Goal: Information Seeking & Learning: Learn about a topic

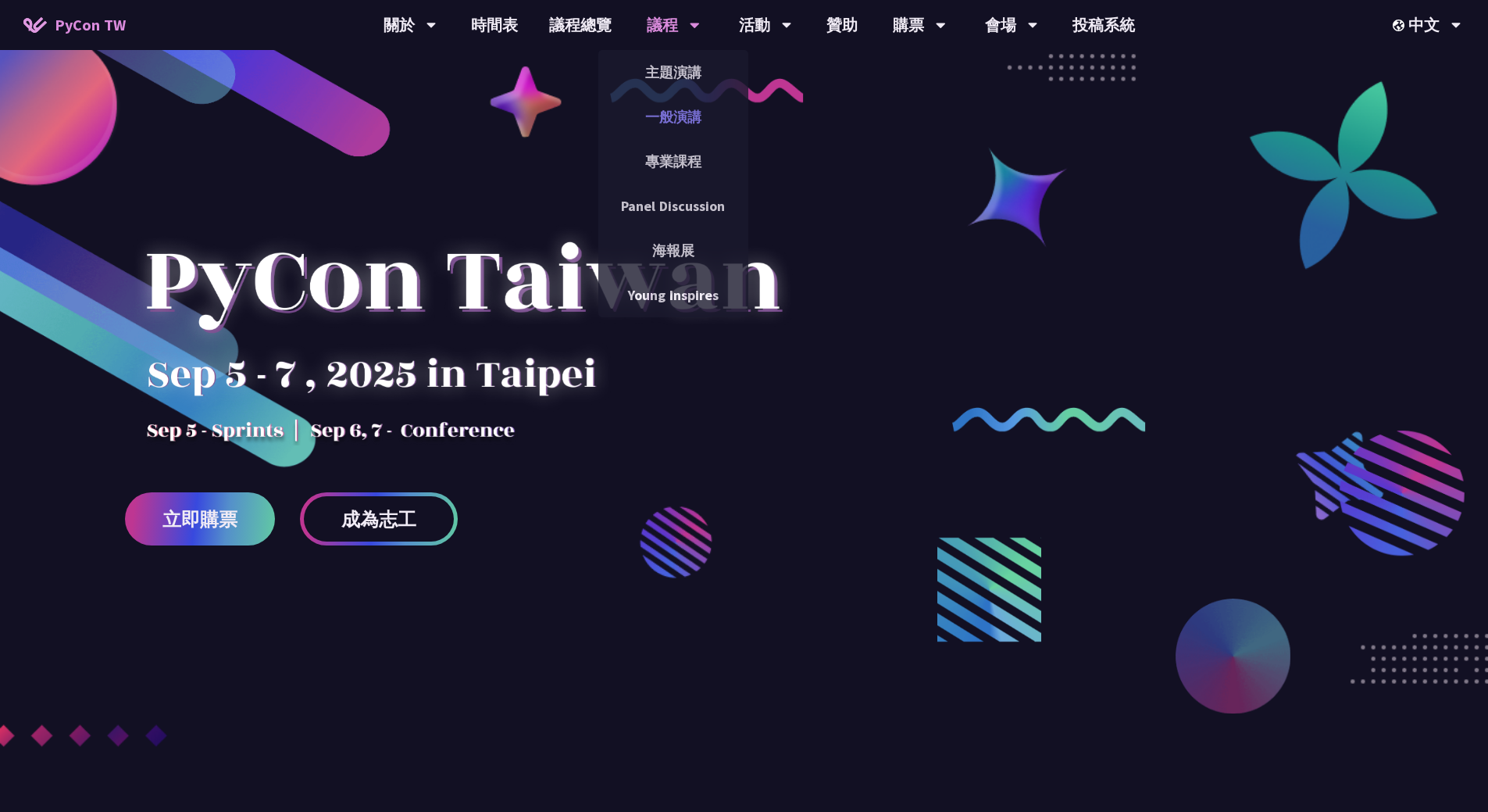
click at [676, 123] on link "一般演講" at bounding box center [673, 117] width 150 height 36
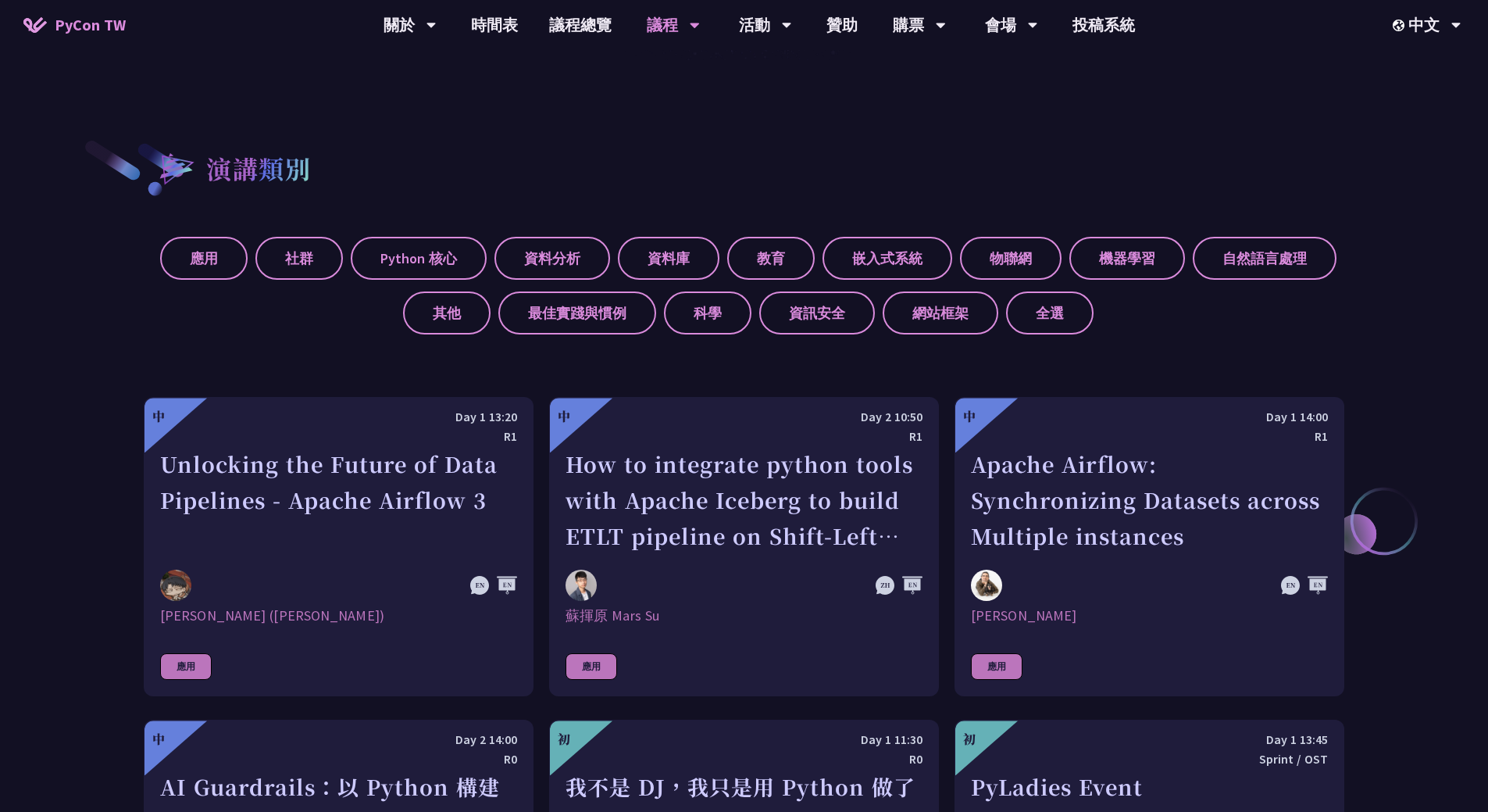
scroll to position [625, 0]
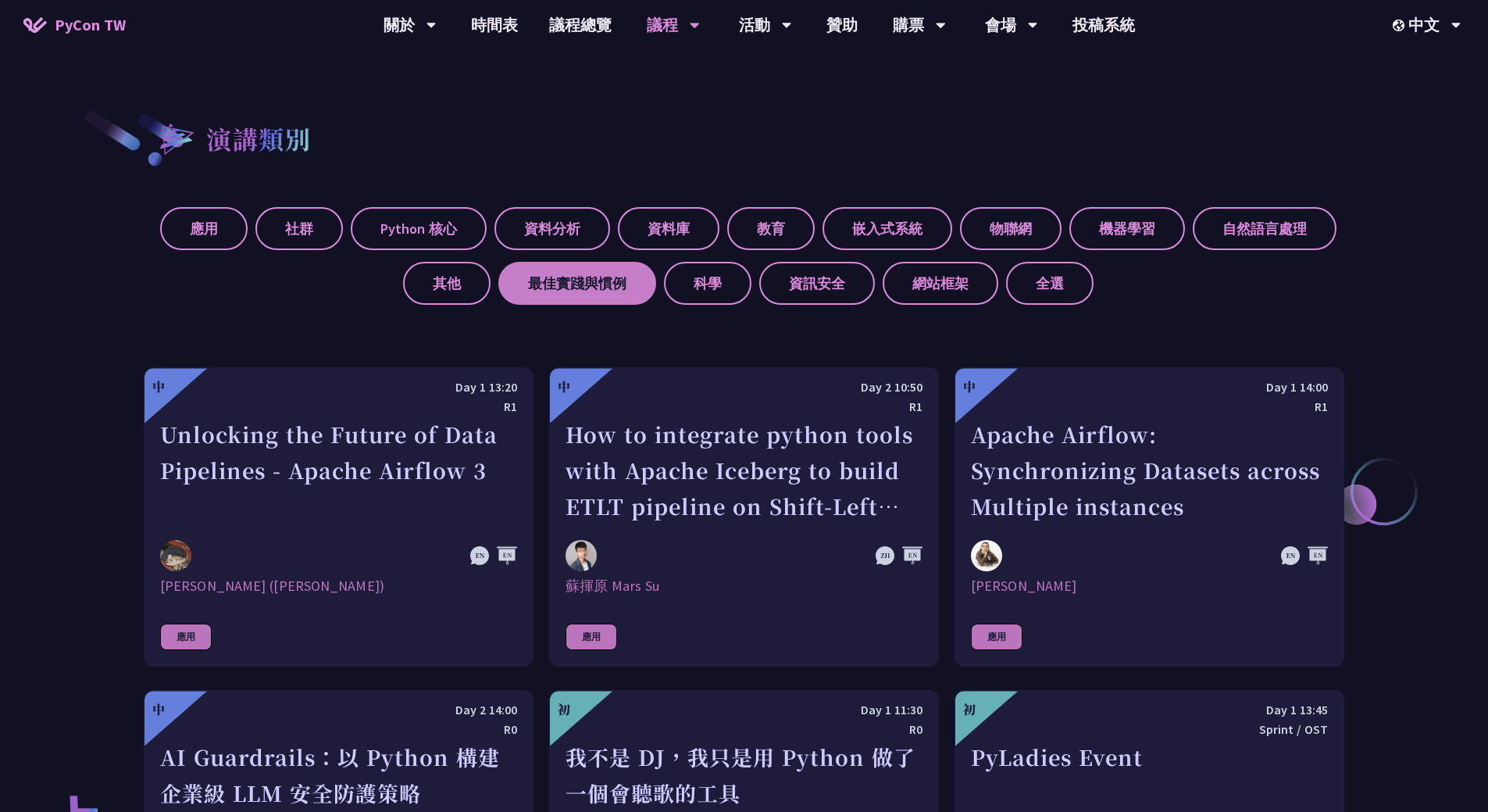
click at [503, 276] on label "最佳實踐與慣例" at bounding box center [577, 283] width 158 height 43
click at [0, 0] on input "最佳實踐與慣例" at bounding box center [0, 0] width 0 height 0
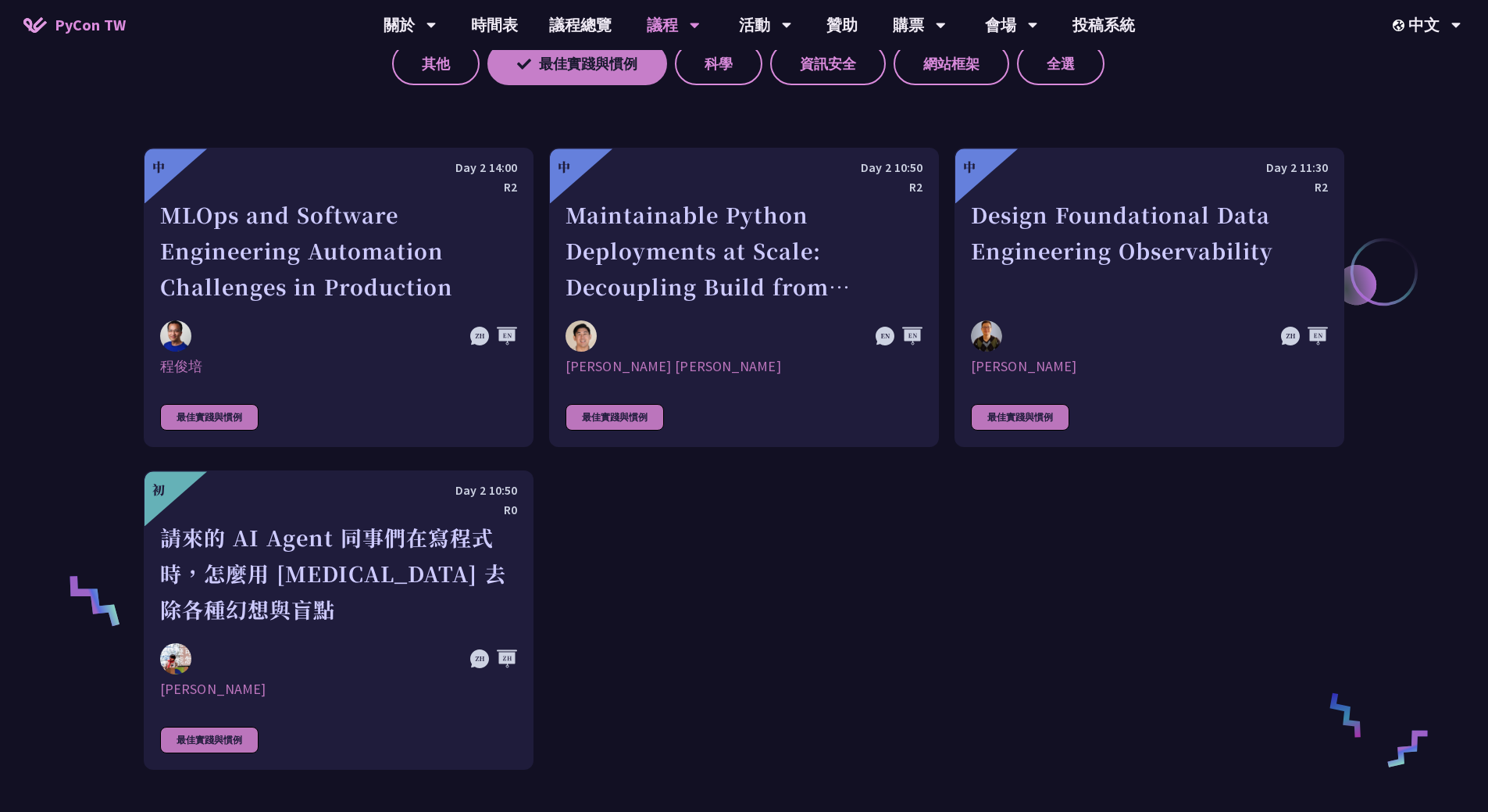
scroll to position [860, 0]
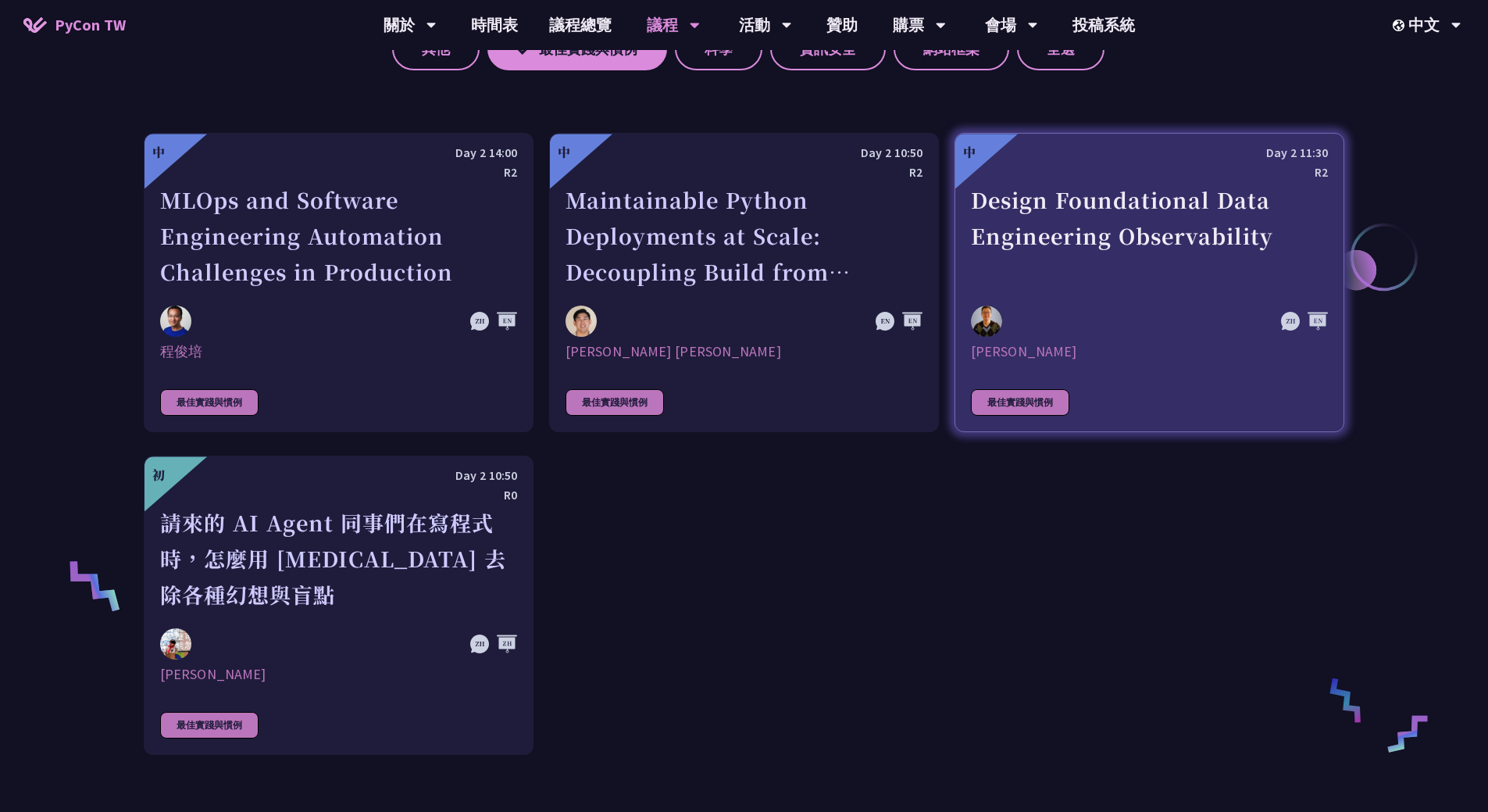
click at [1179, 269] on div "Design Foundational Data Engineering Observability" at bounding box center [1150, 236] width 357 height 108
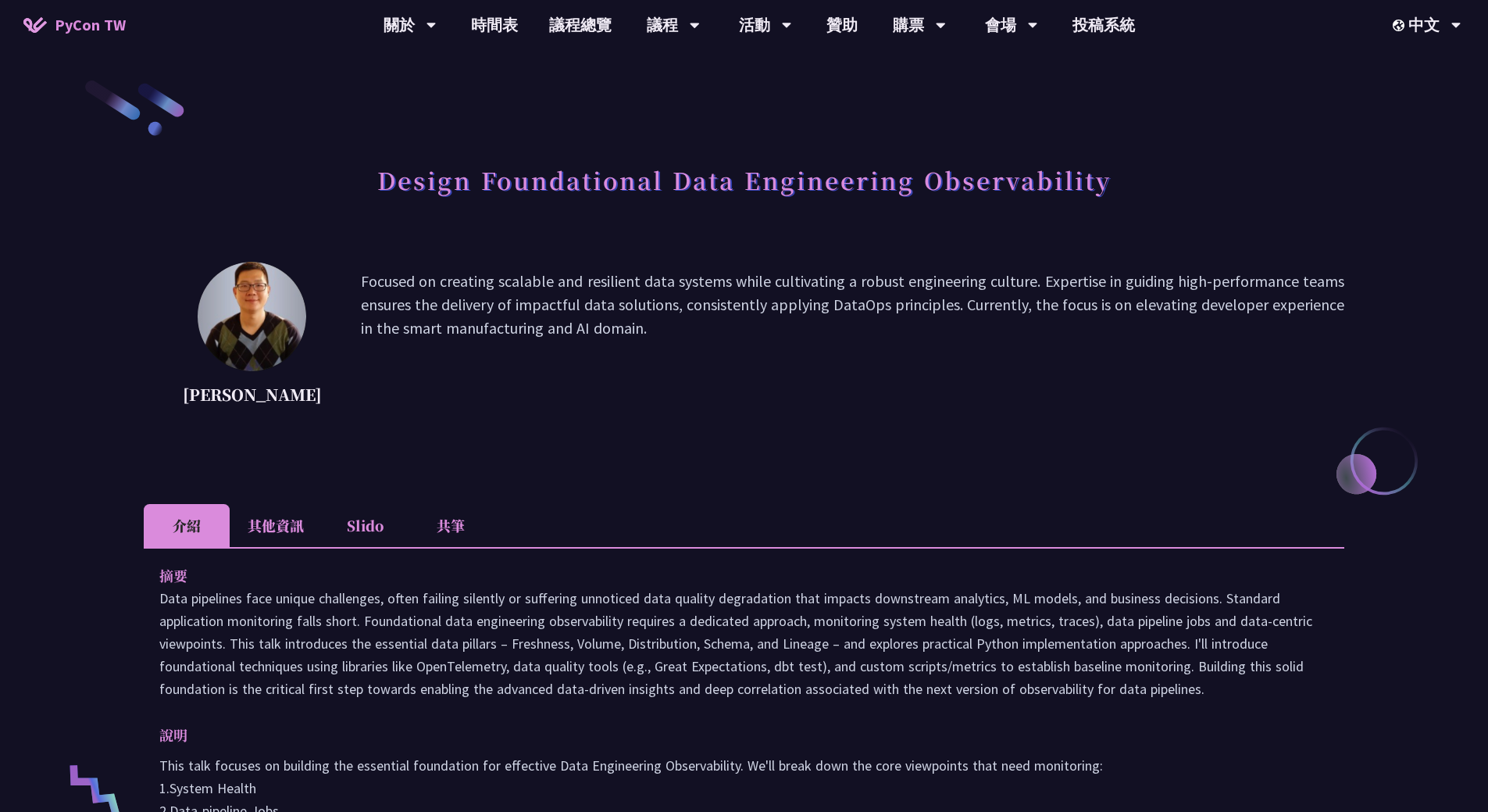
drag, startPoint x: 398, startPoint y: 526, endPoint x: 389, endPoint y: 528, distance: 9.2
click at [395, 526] on li "Slido" at bounding box center [365, 526] width 86 height 43
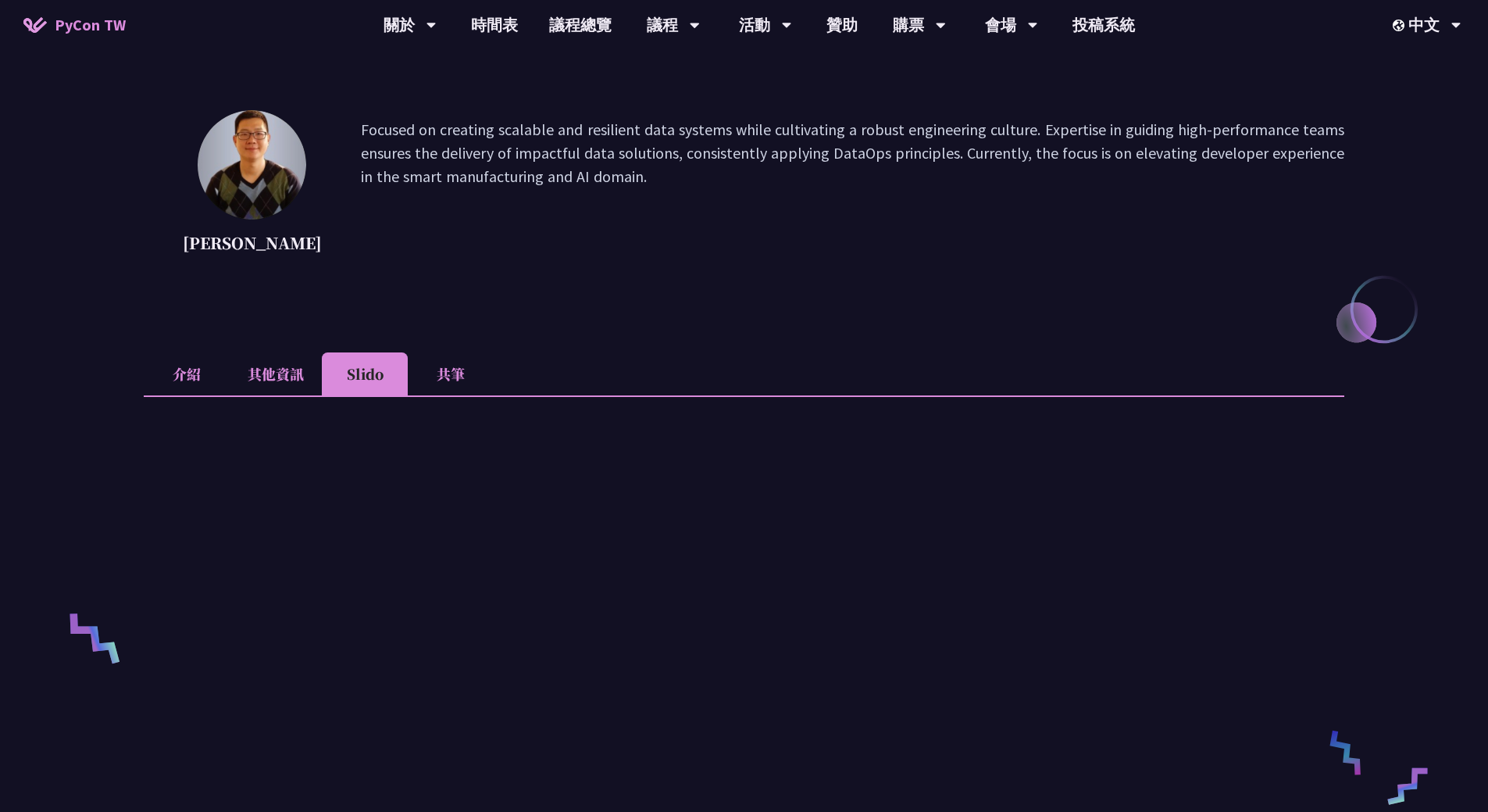
scroll to position [157, 0]
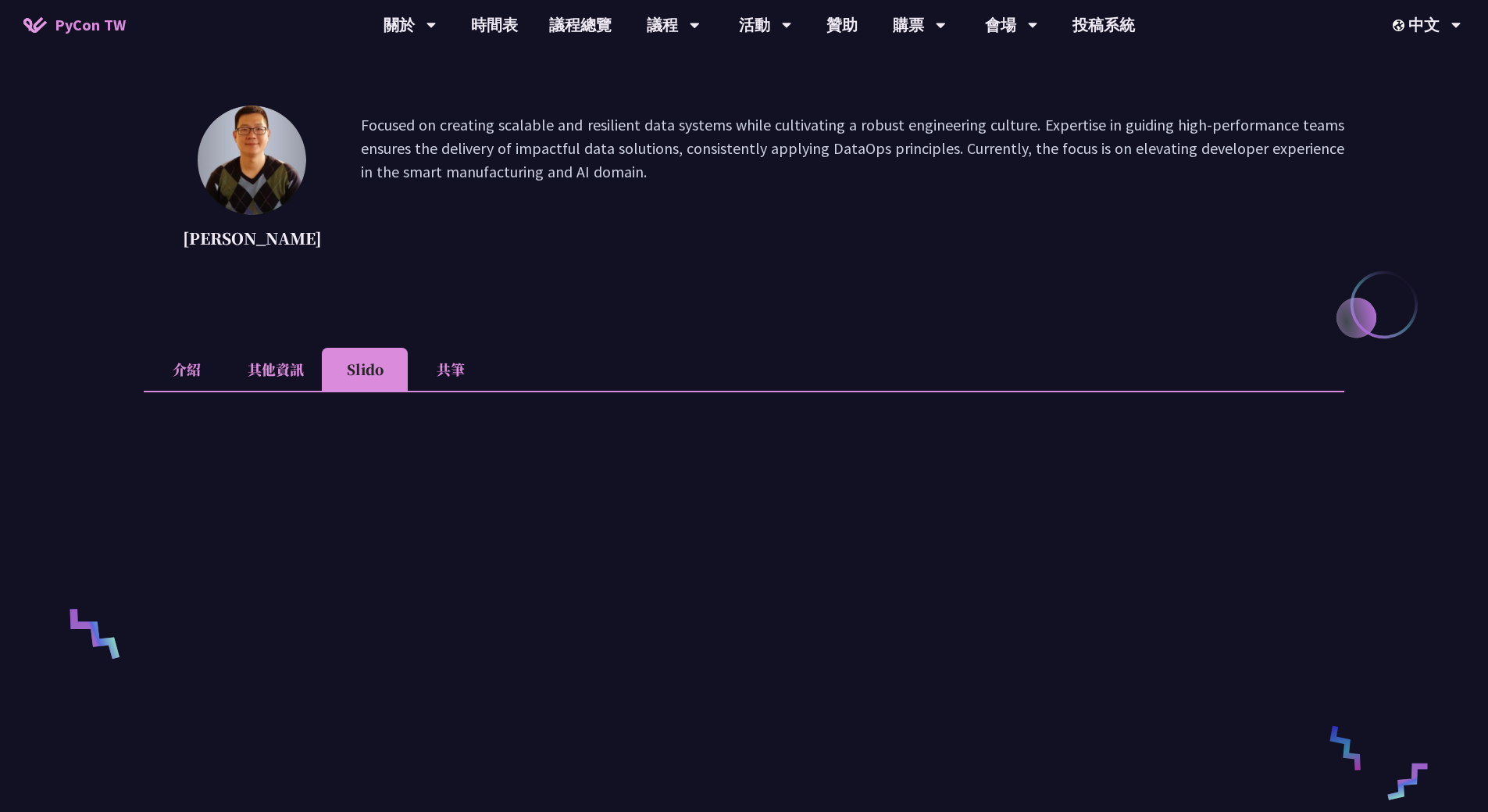
click at [462, 370] on li "共筆" at bounding box center [450, 369] width 86 height 43
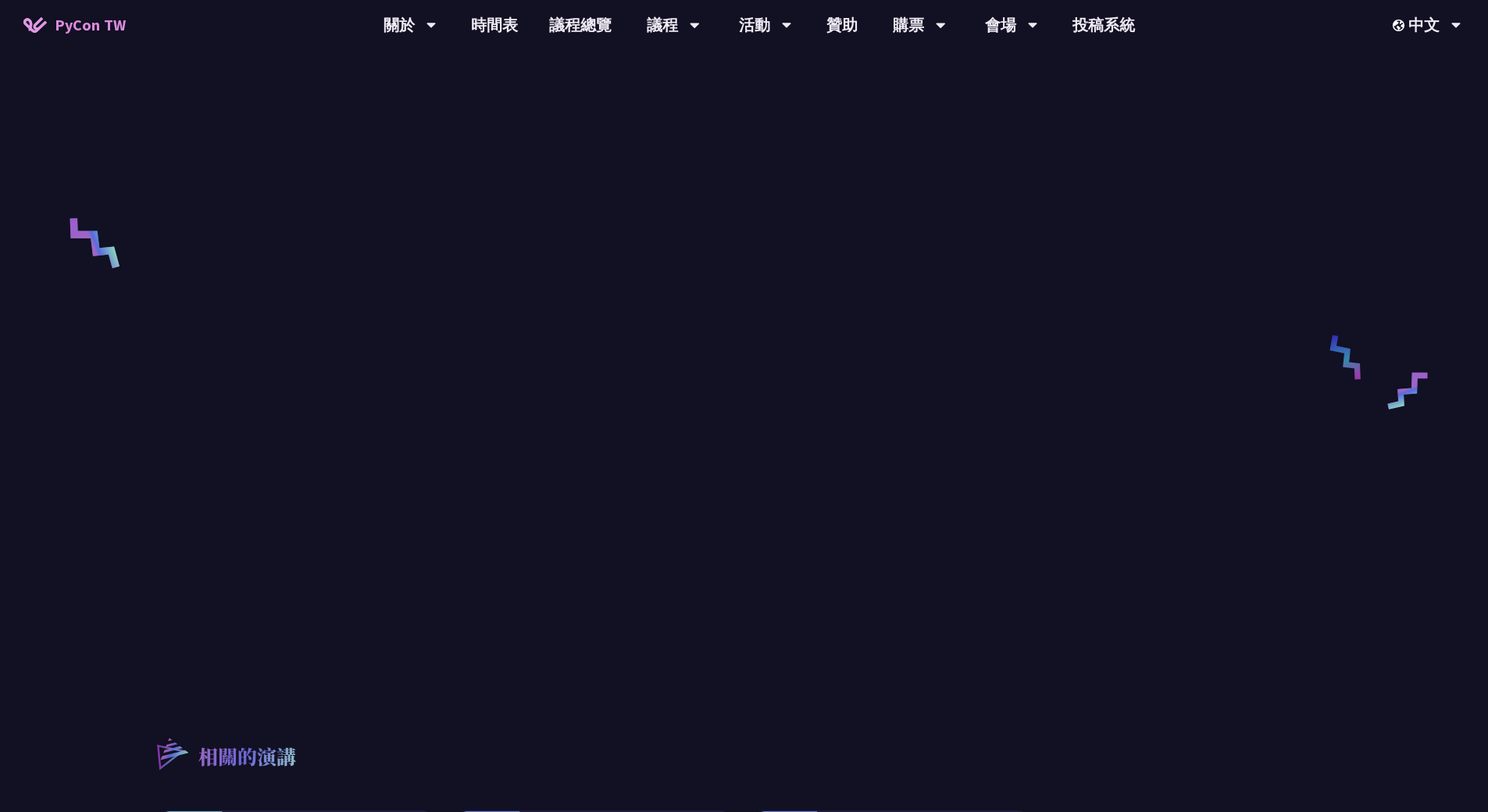
scroll to position [469, 0]
